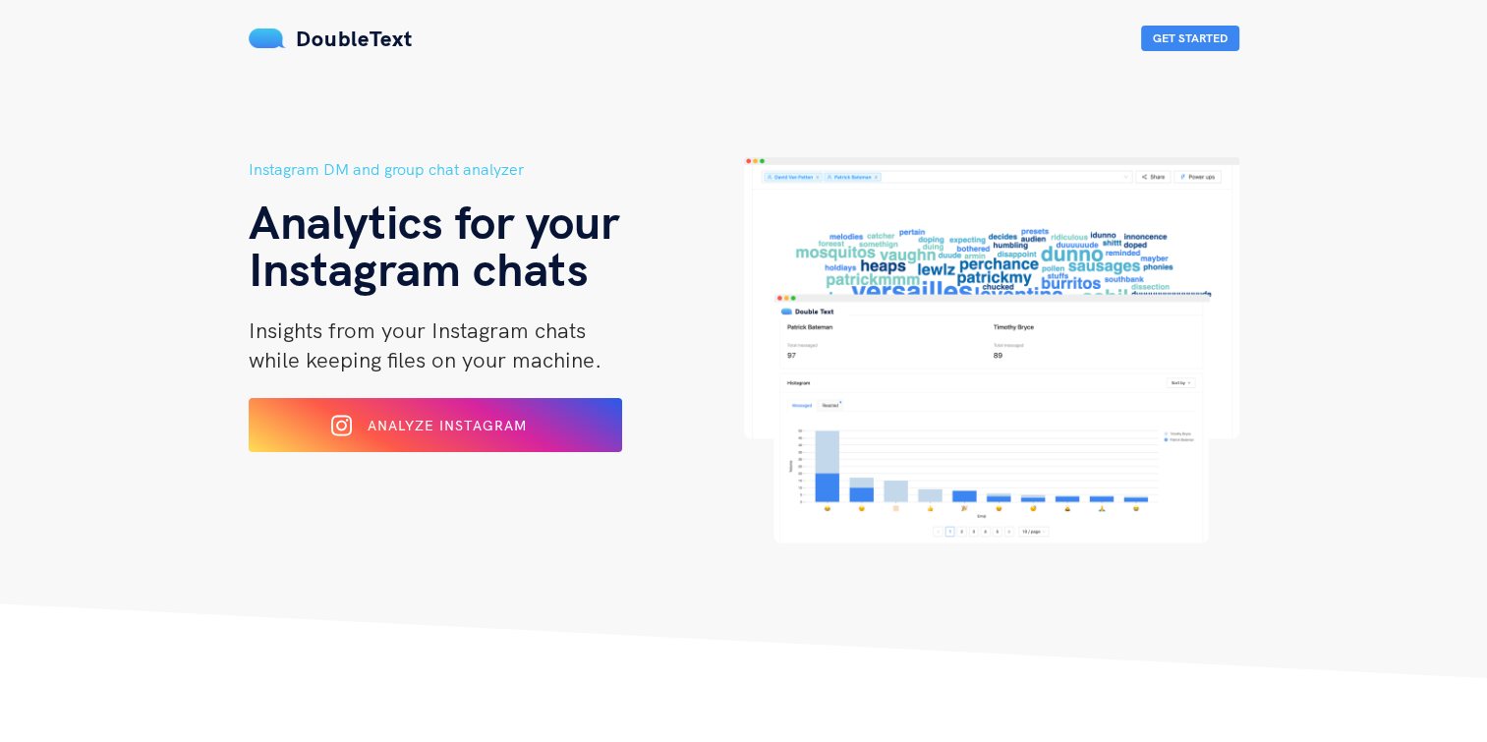
click at [513, 446] on button "Analyze Instagram" at bounding box center [435, 425] width 373 height 54
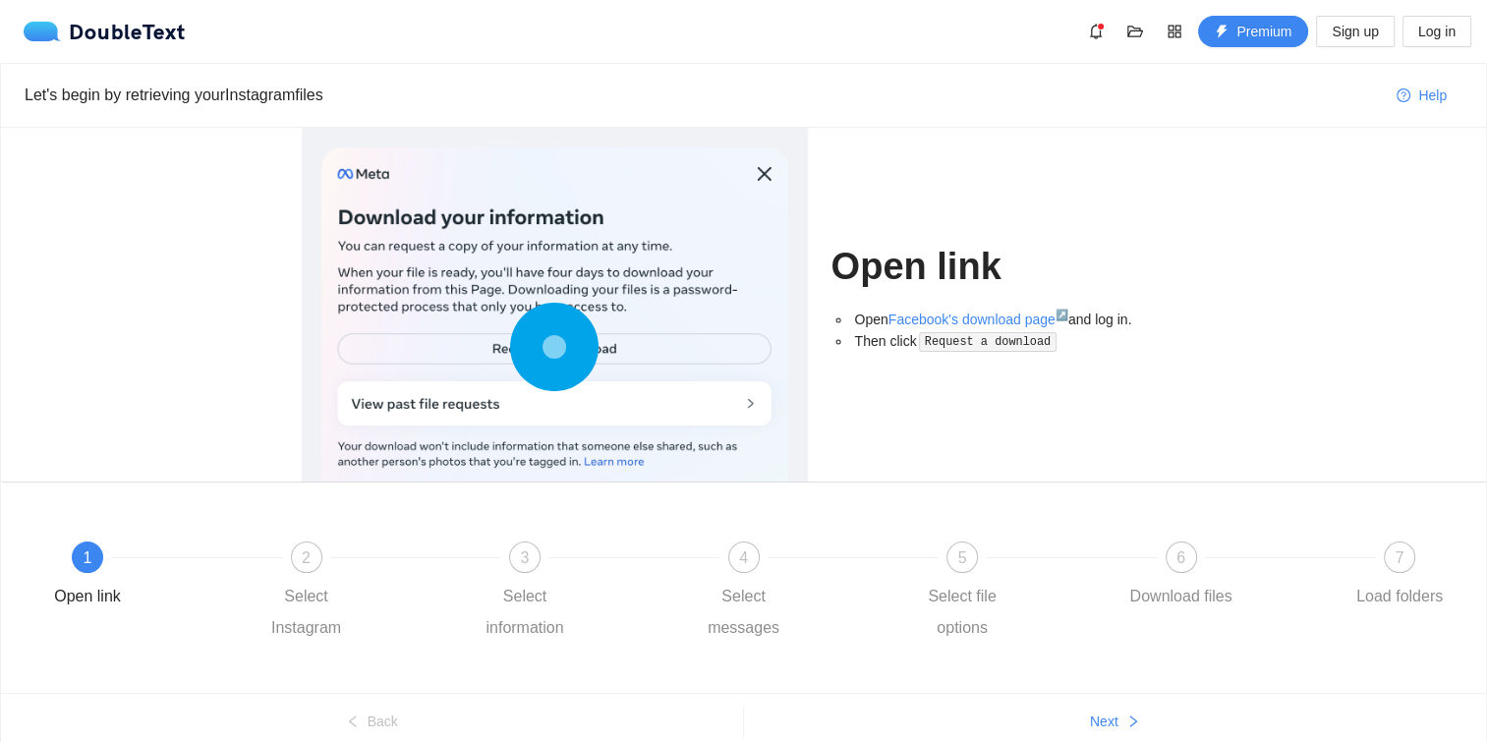
scroll to position [83, 0]
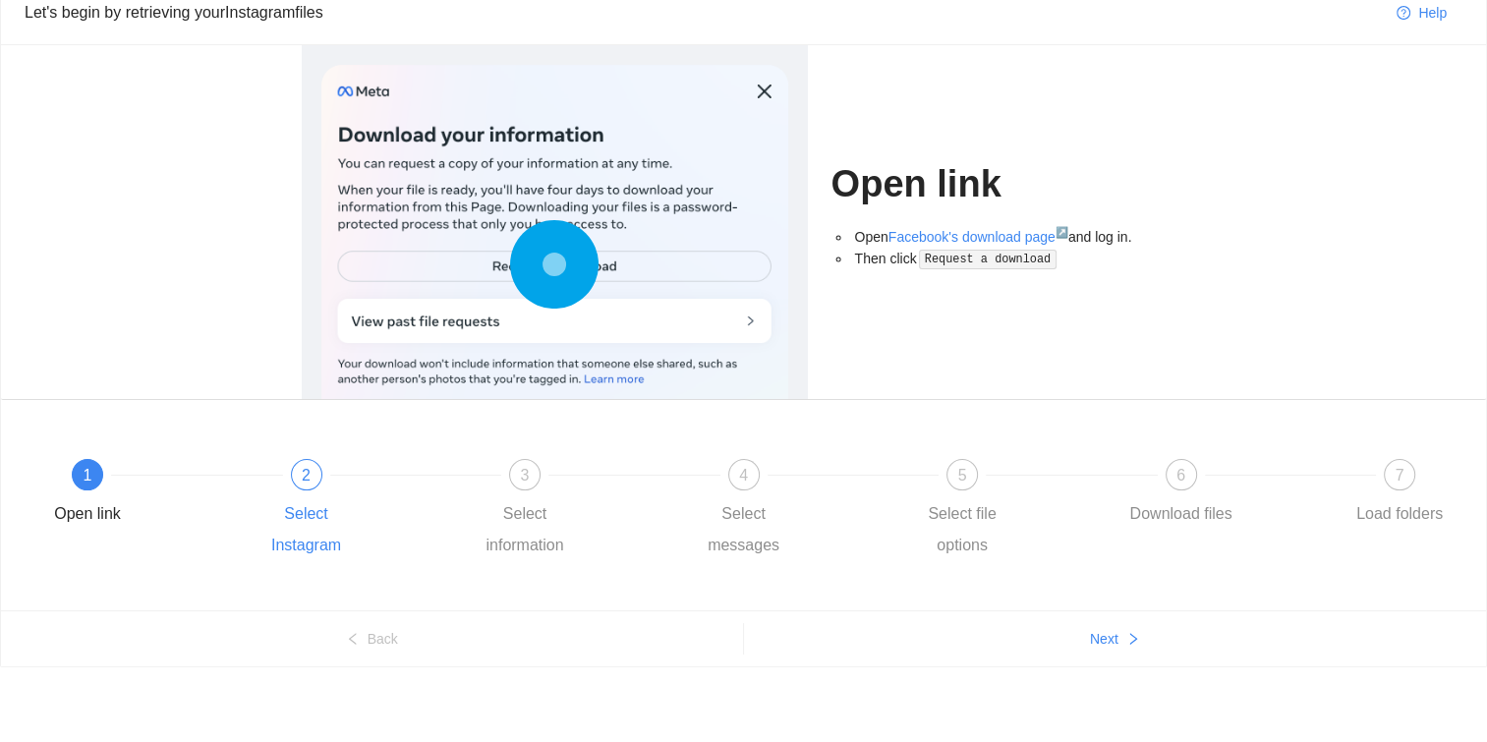
click at [299, 480] on div "2" at bounding box center [306, 474] width 31 height 31
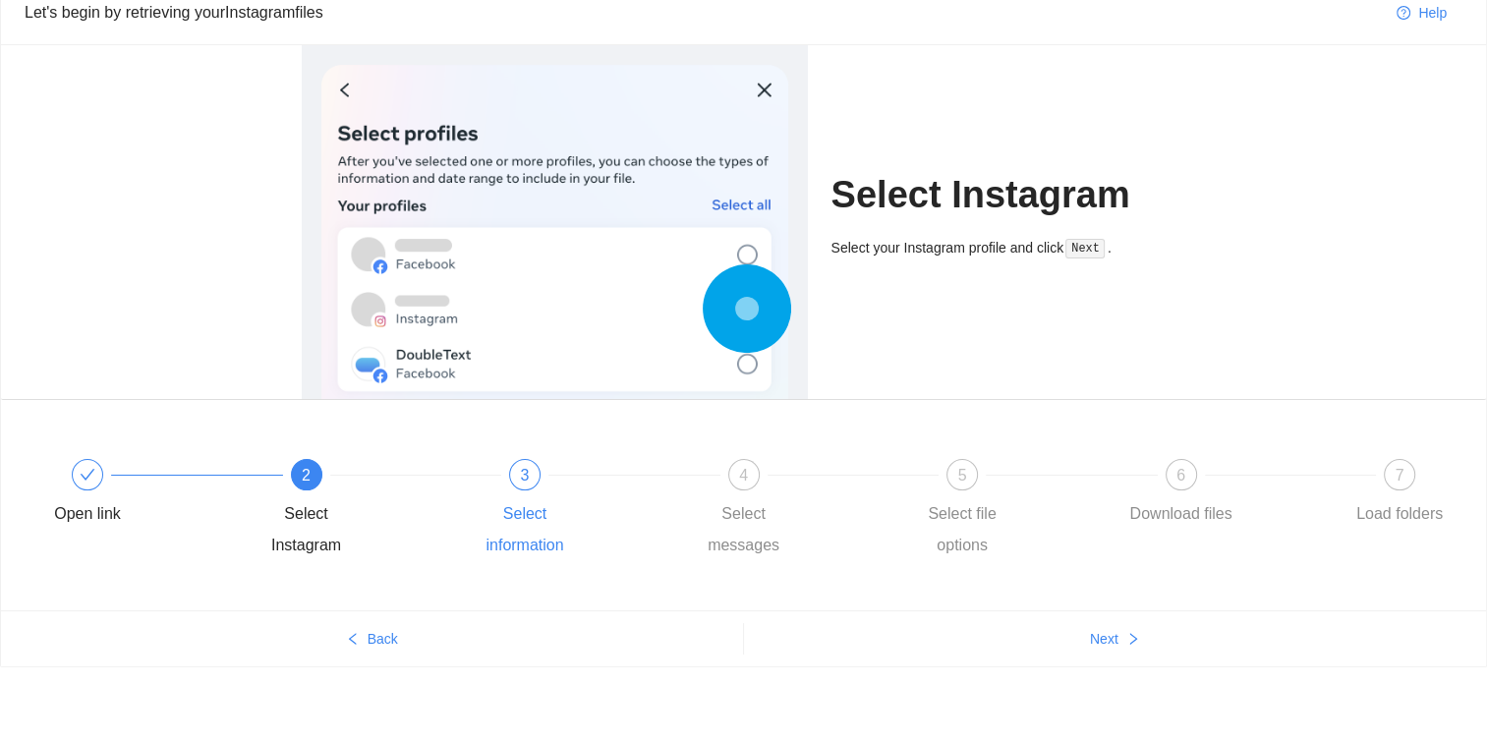
click at [519, 490] on div "3 Select information" at bounding box center [577, 510] width 219 height 102
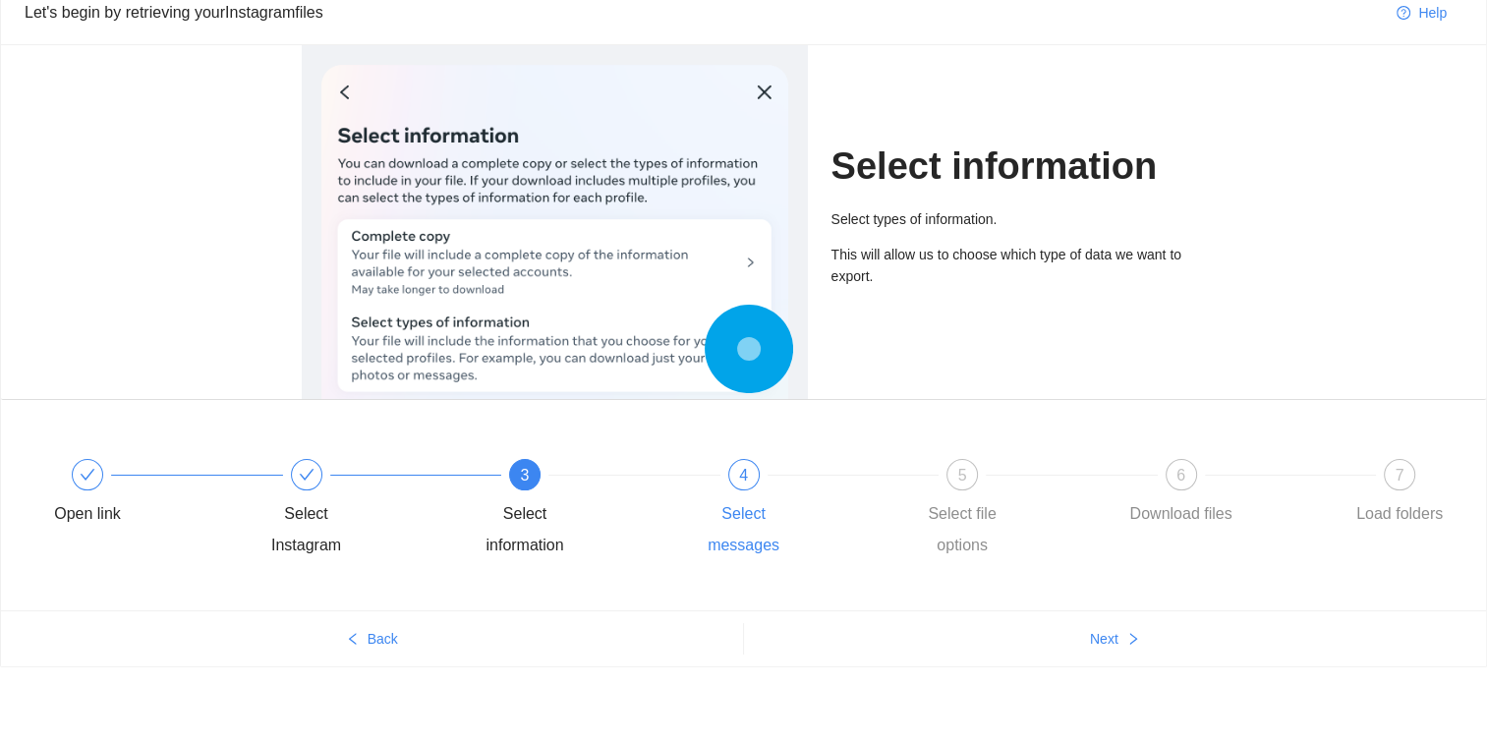
click at [763, 515] on div "Select messages" at bounding box center [744, 529] width 114 height 63
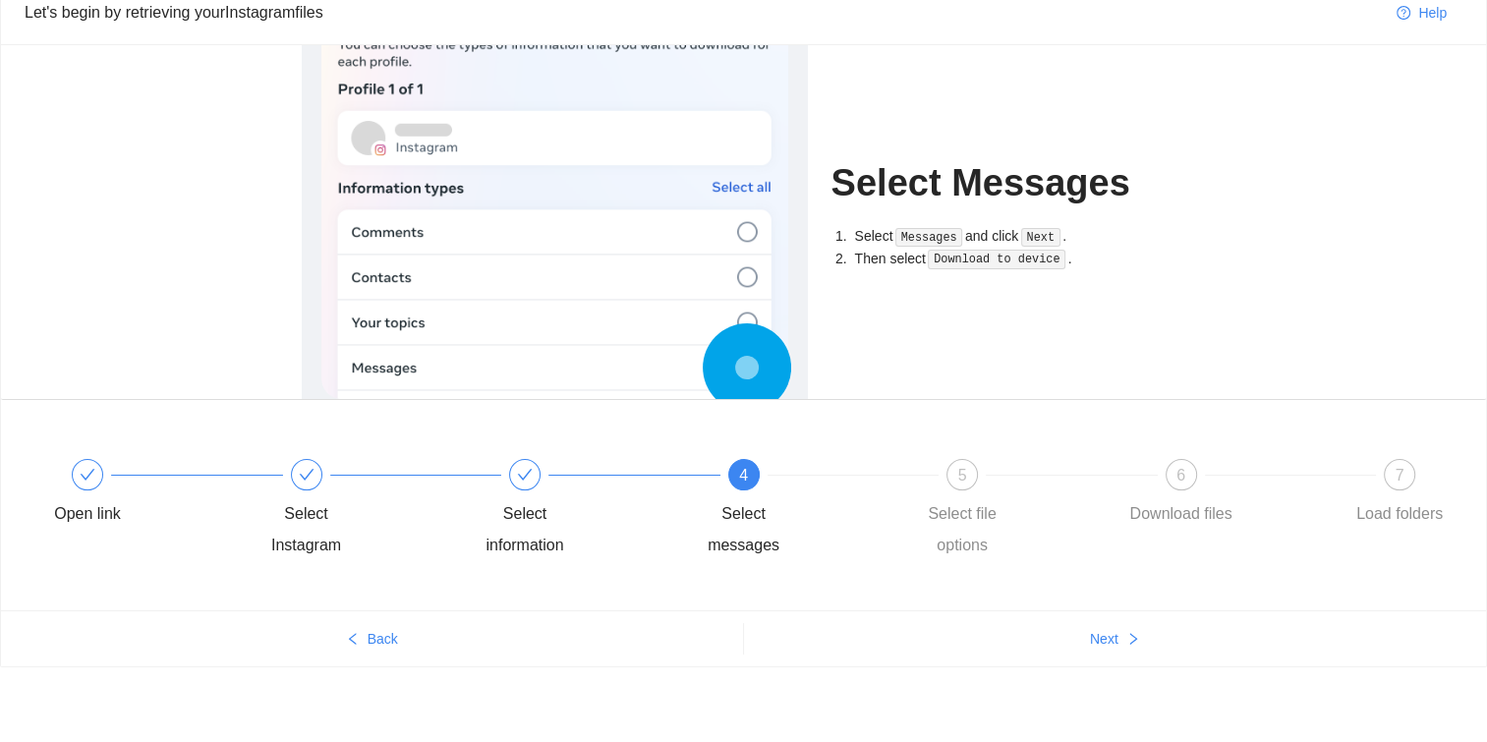
click at [892, 513] on div "4 Select messages" at bounding box center [796, 510] width 219 height 102
click at [1385, 499] on div "Load folders" at bounding box center [1399, 513] width 86 height 31
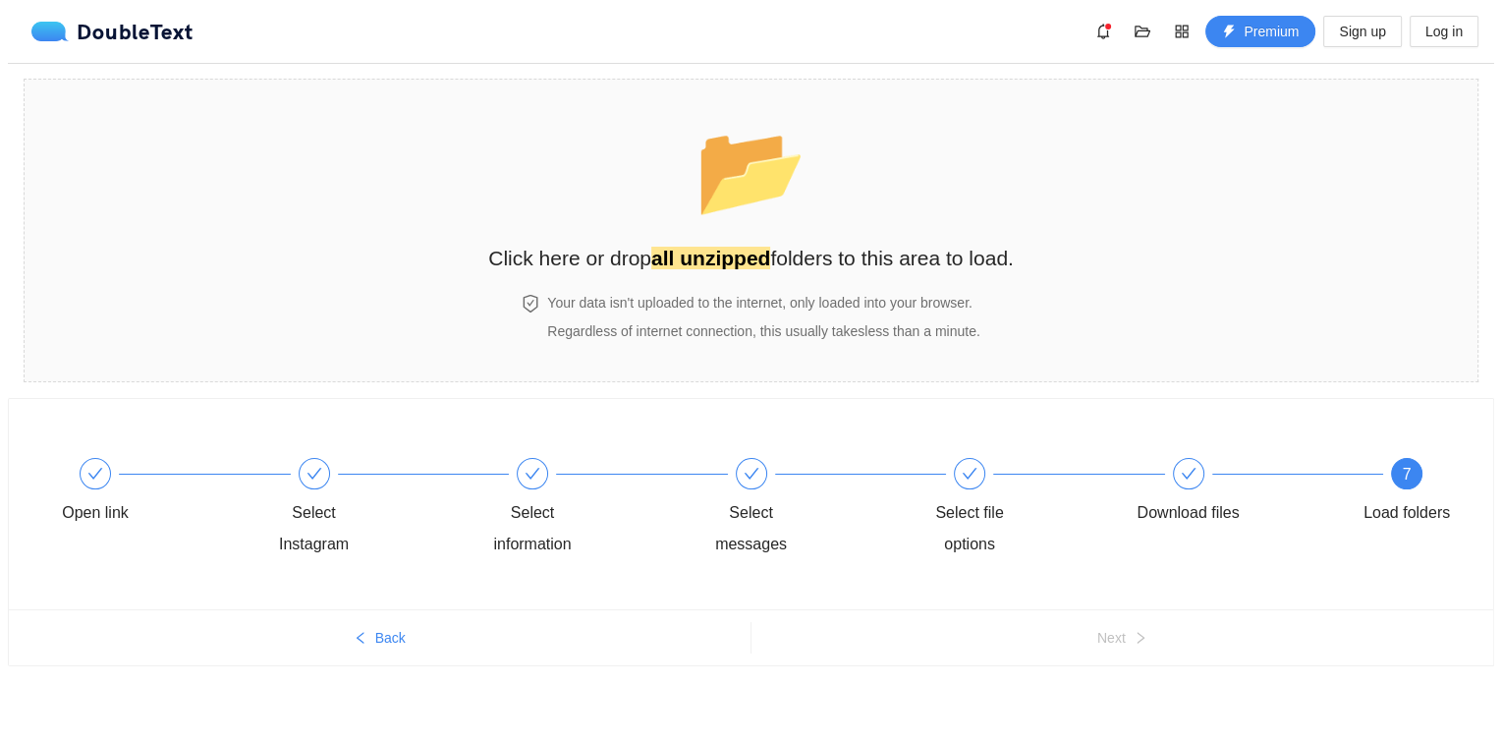
scroll to position [0, 0]
click at [1163, 499] on div "Download files" at bounding box center [1193, 512] width 102 height 31
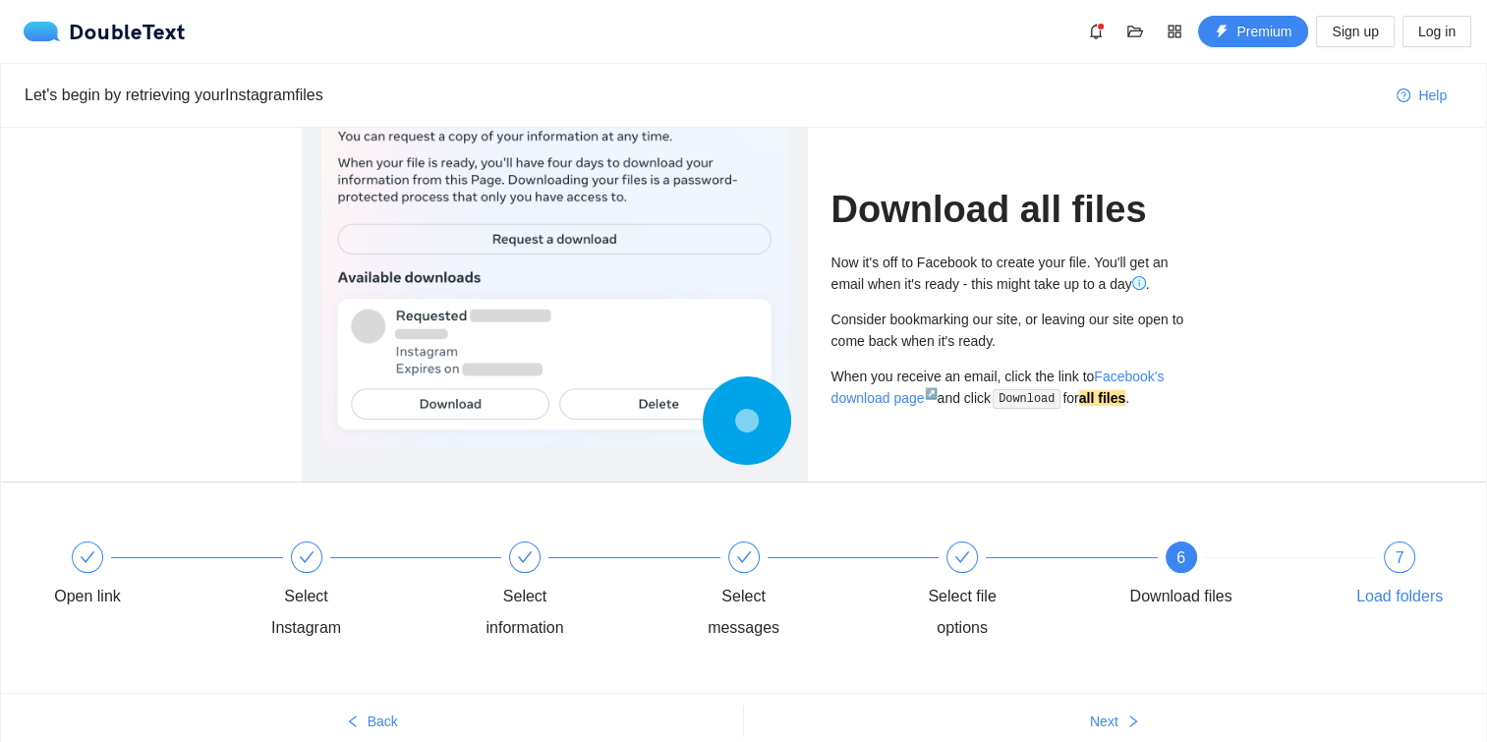
click at [1400, 579] on div "7 Load folders" at bounding box center [1399, 576] width 114 height 71
